Goal: Navigation & Orientation: Find specific page/section

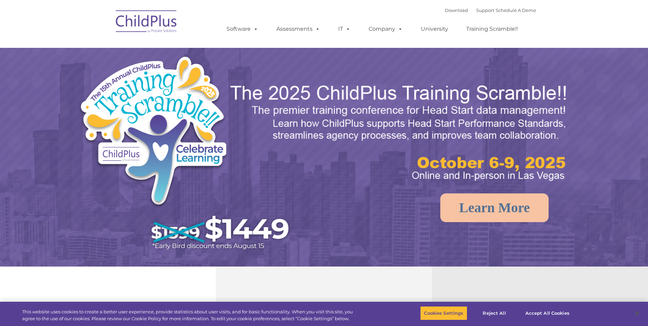
select select "MEDIUM"
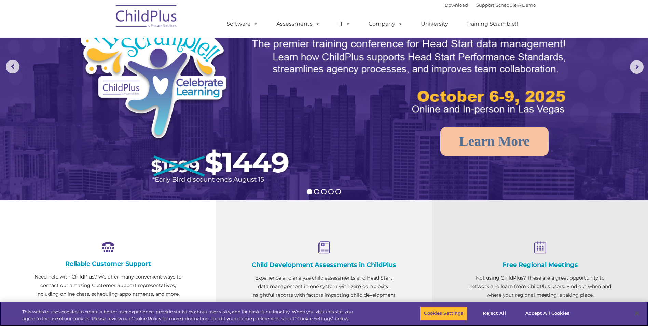
scroll to position [68, 0]
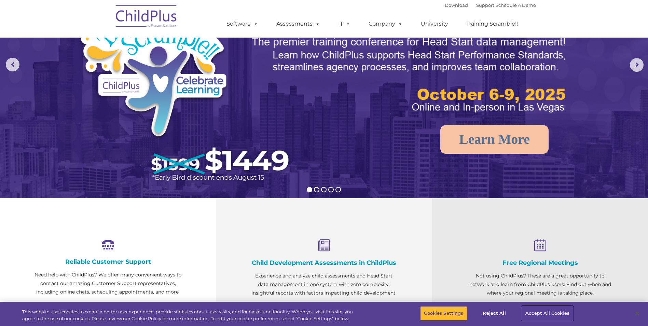
click at [547, 316] on button "Accept All Cookies" at bounding box center [548, 313] width 52 height 14
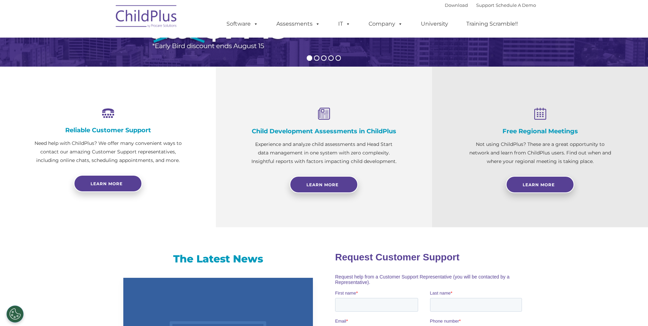
scroll to position [194, 0]
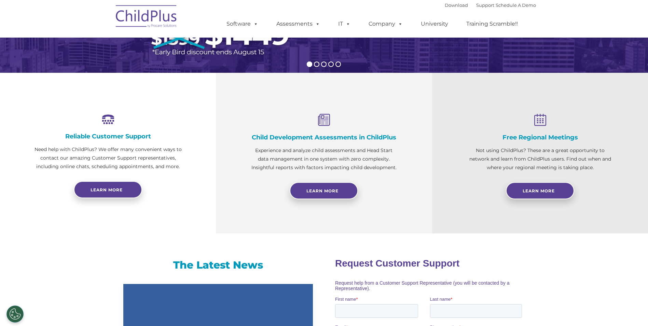
click at [165, 26] on img at bounding box center [146, 17] width 68 height 34
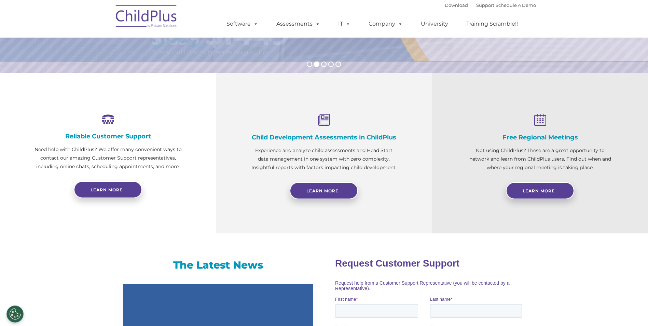
click at [143, 20] on img at bounding box center [146, 17] width 68 height 34
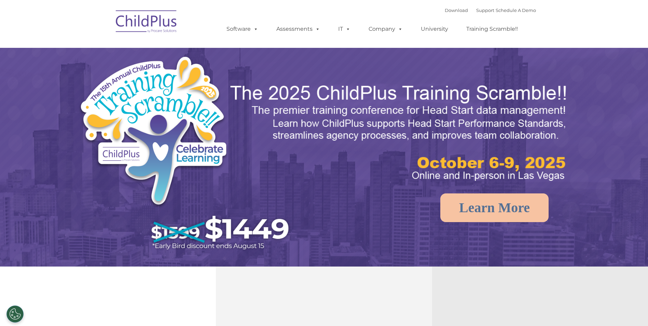
select select "MEDIUM"
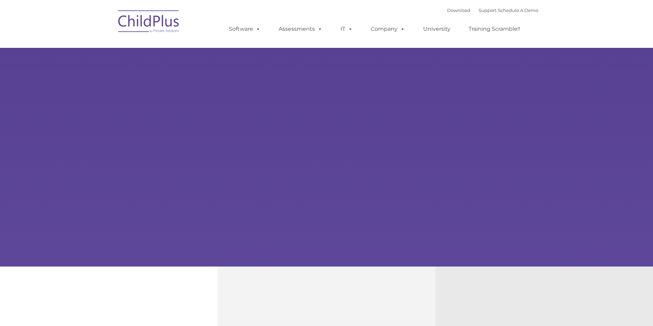
type input ""
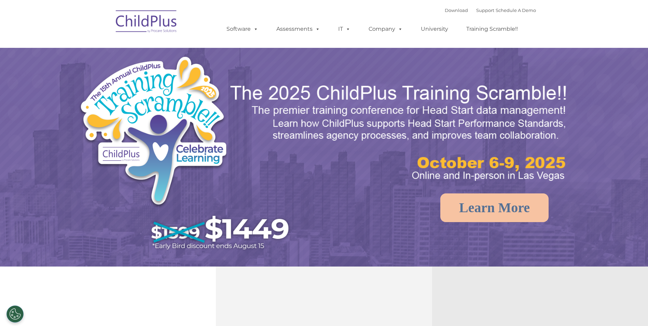
select select "MEDIUM"
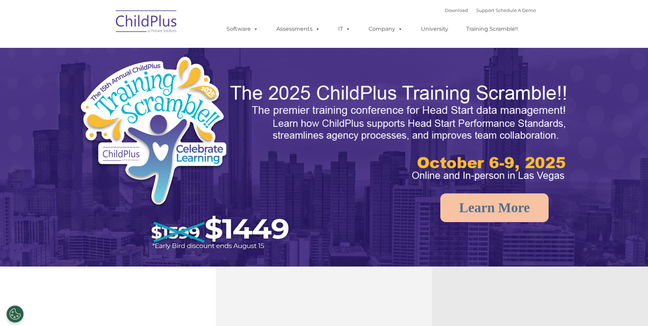
click at [432, 9] on div "Download Support | Schedule A Demo  MENU MENU Software ChildPlus: The original…" at bounding box center [374, 24] width 323 height 38
click at [445, 9] on link "Download" at bounding box center [456, 10] width 23 height 5
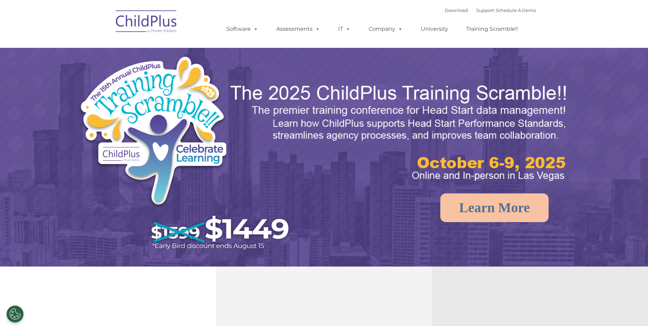
select select "MEDIUM"
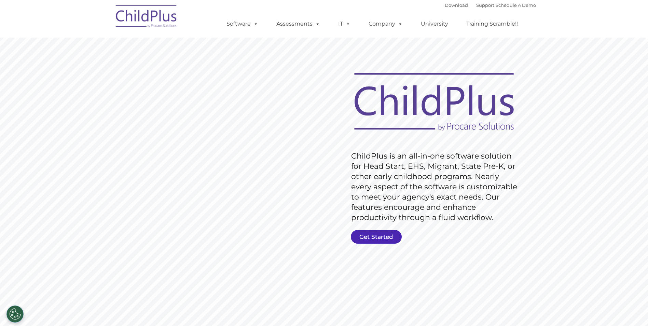
click at [376, 239] on link "Get Started" at bounding box center [376, 237] width 51 height 14
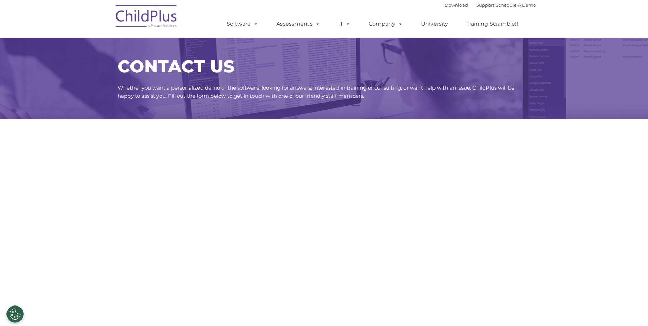
select select "MEDIUM"
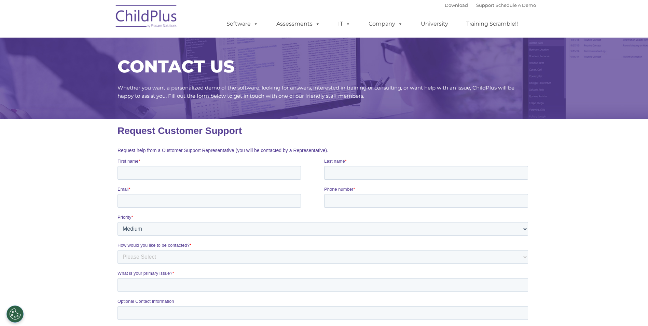
click at [166, 12] on img at bounding box center [146, 17] width 68 height 34
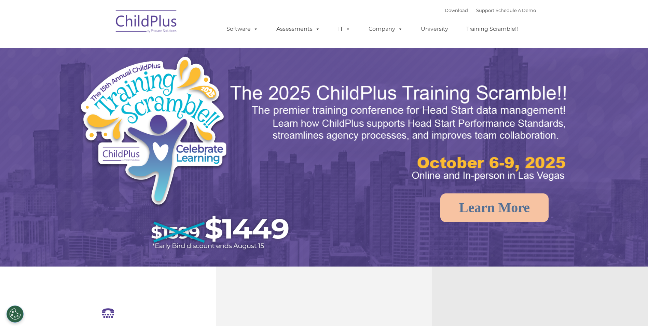
select select "MEDIUM"
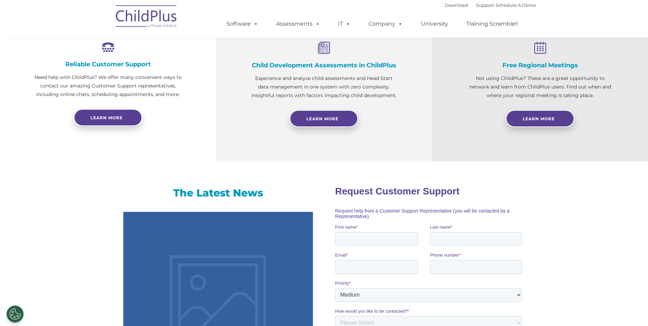
scroll to position [274, 0]
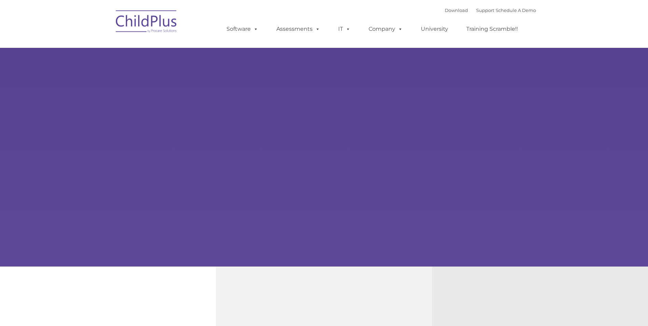
type input ""
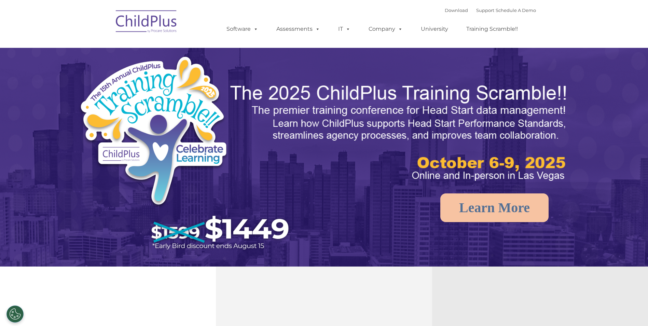
select select "MEDIUM"
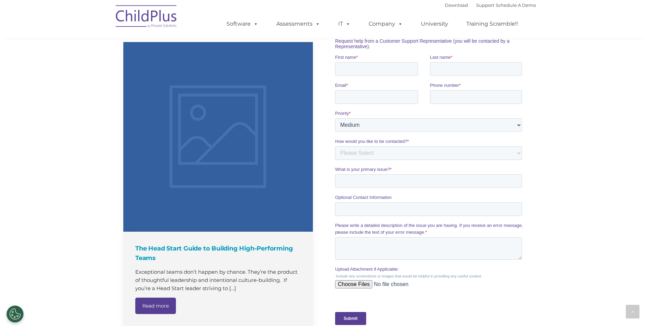
scroll to position [436, 0]
click at [150, 21] on img at bounding box center [146, 17] width 68 height 34
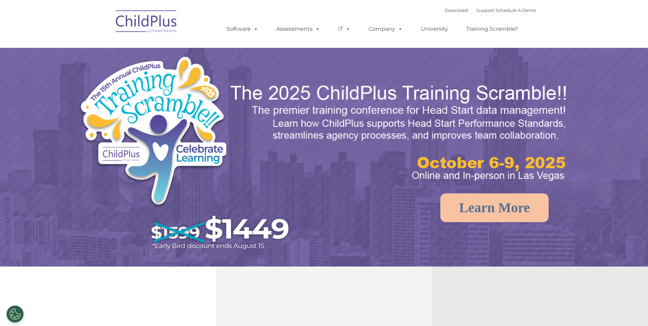
select select "MEDIUM"
